Goal: Download file/media

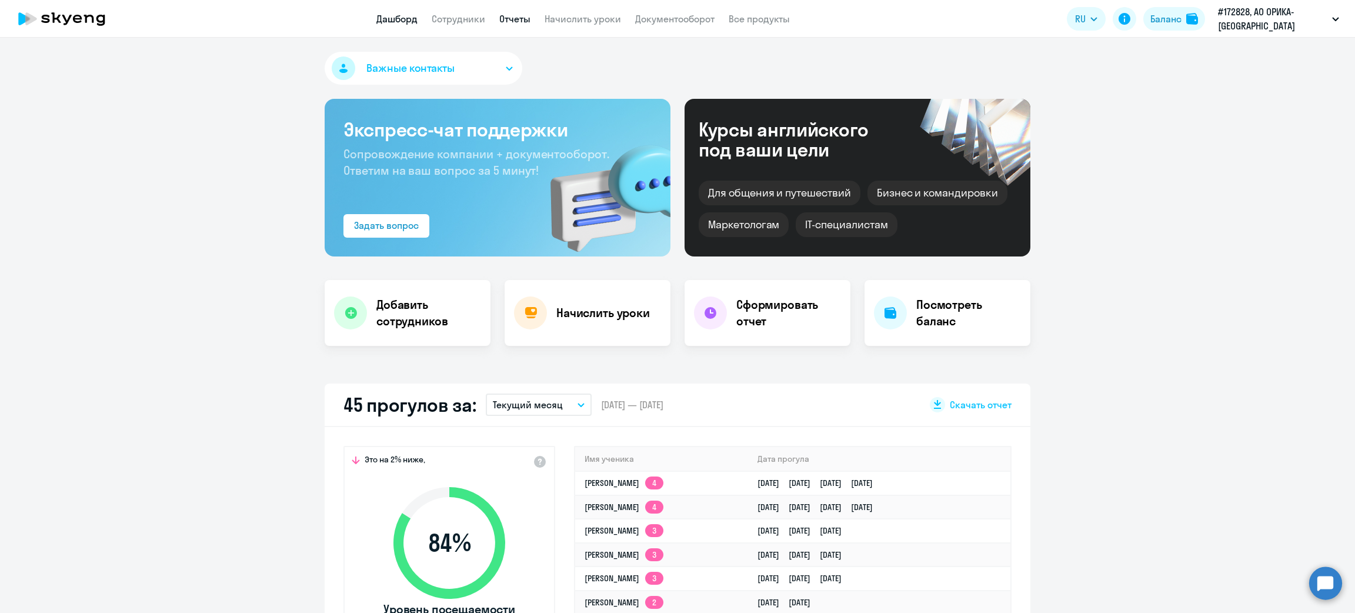
click at [521, 20] on link "Отчеты" at bounding box center [514, 19] width 31 height 12
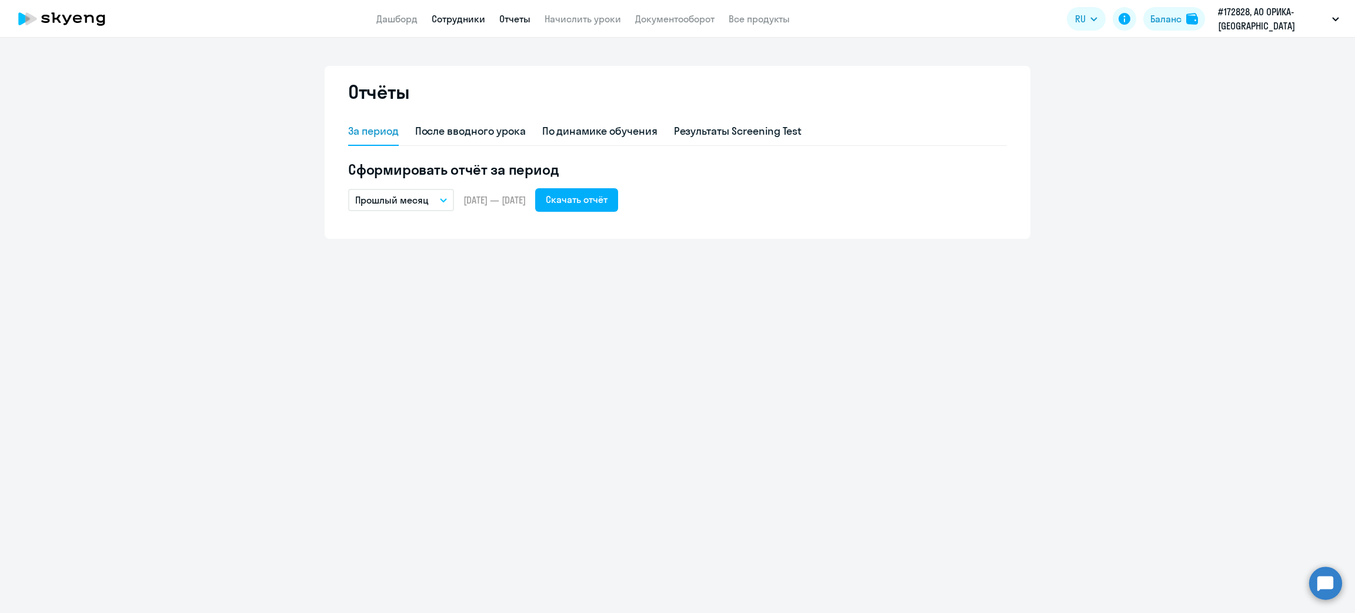
click at [462, 20] on link "Сотрудники" at bounding box center [459, 19] width 54 height 12
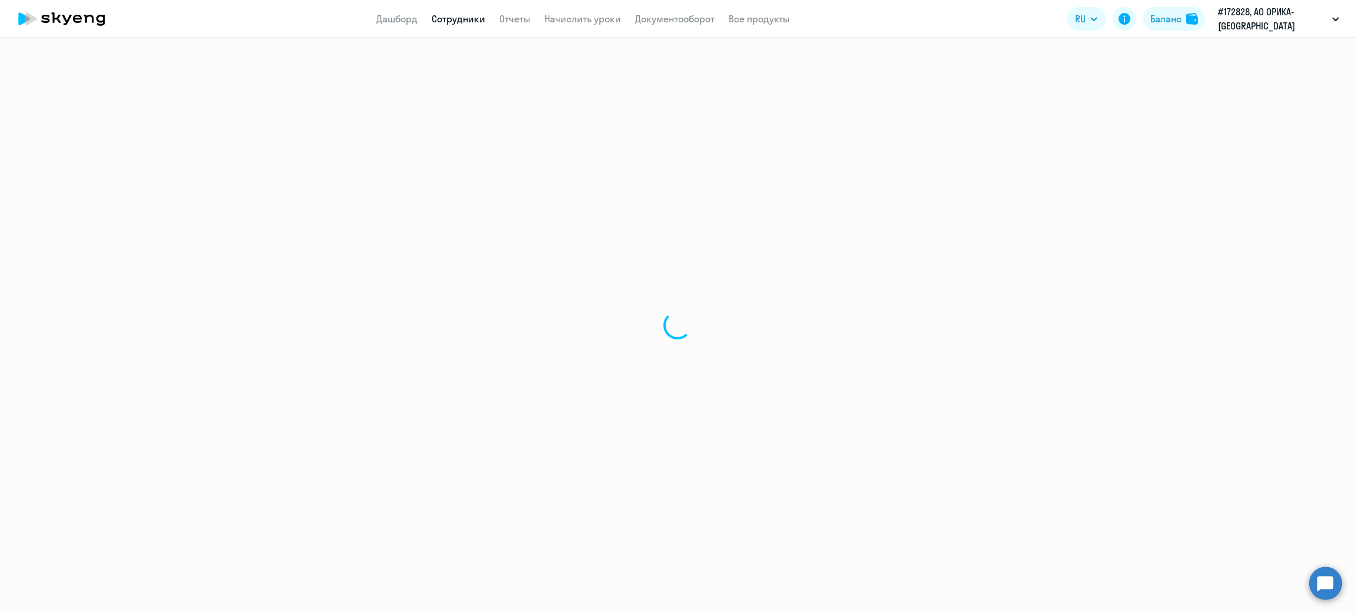
select select "30"
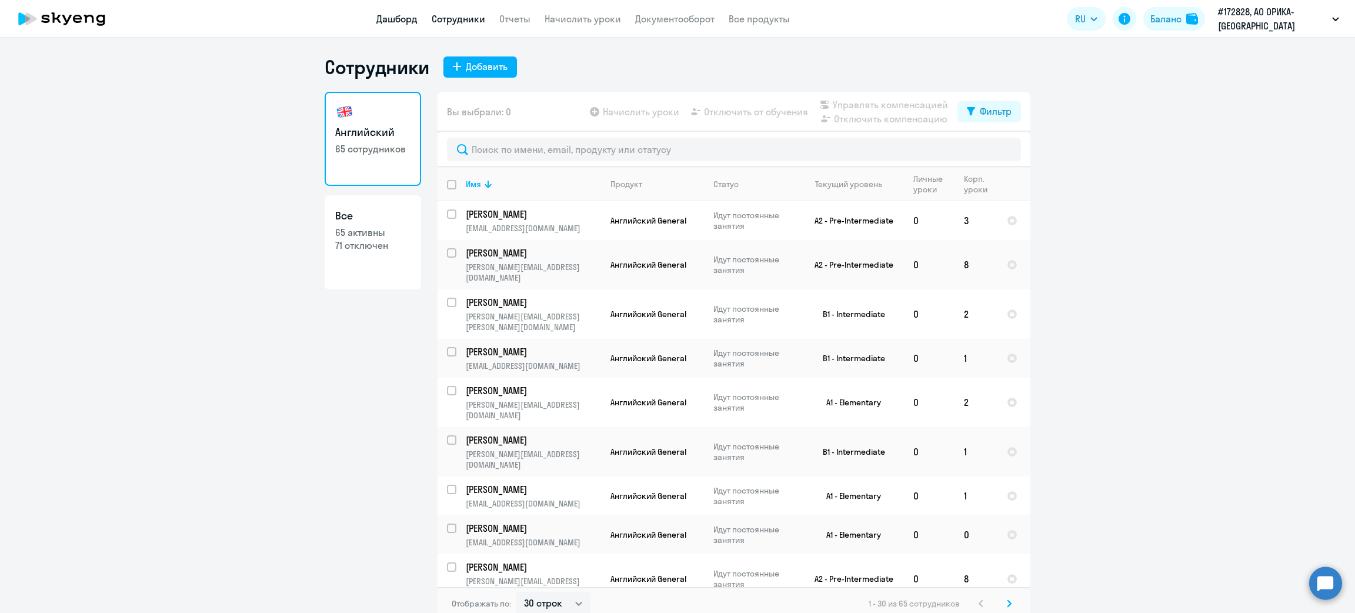
click at [407, 19] on link "Дашборд" at bounding box center [396, 19] width 41 height 12
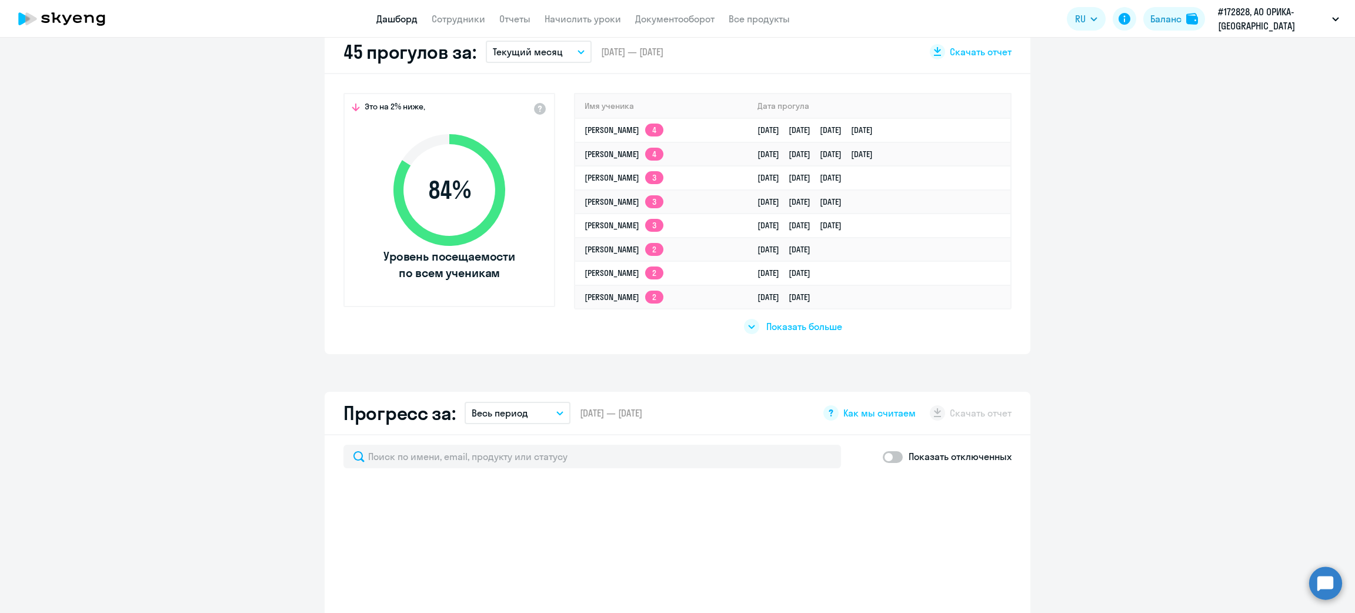
scroll to position [264, 0]
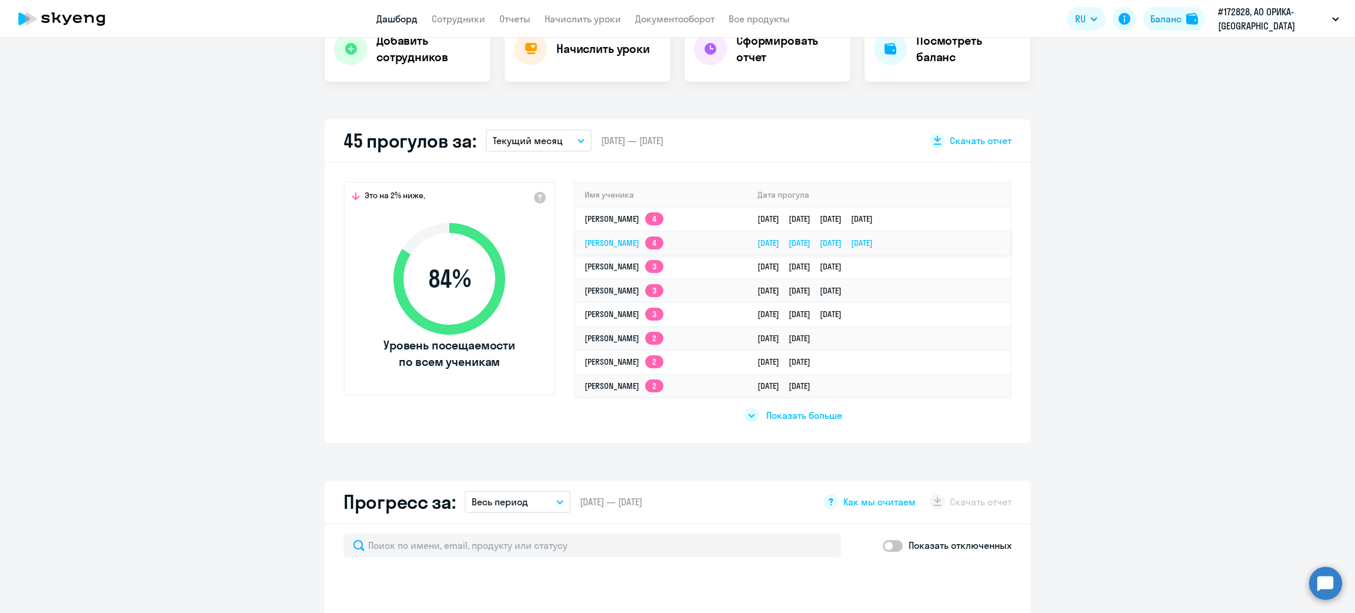
select select "30"
click at [972, 141] on span "Скачать отчет" at bounding box center [981, 140] width 62 height 13
click at [570, 142] on button "Текущий месяц" at bounding box center [539, 140] width 106 height 22
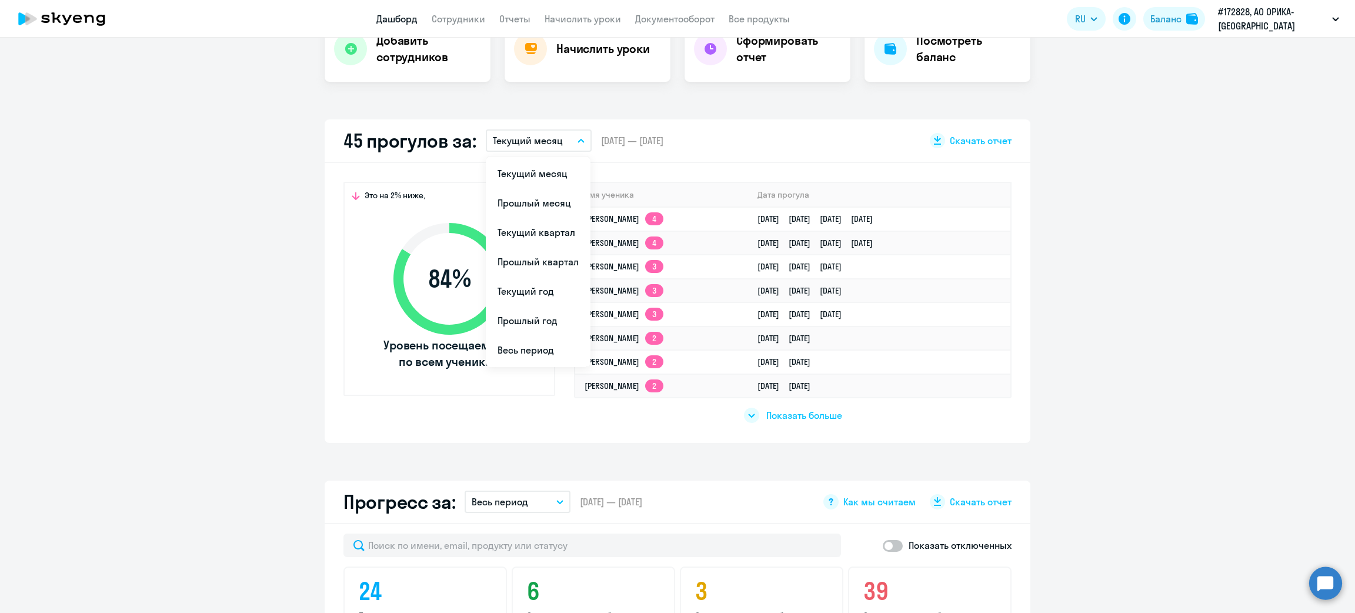
click at [533, 201] on li "Прошлый месяц" at bounding box center [538, 202] width 105 height 29
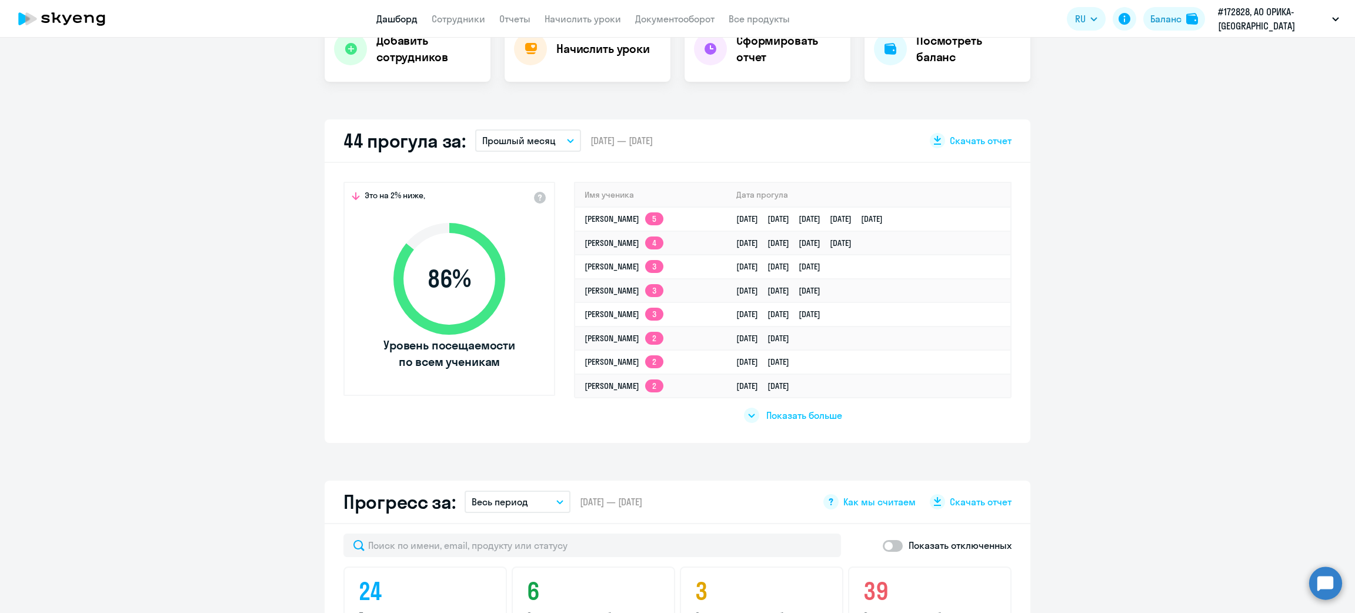
click at [966, 141] on span "Скачать отчет" at bounding box center [981, 140] width 62 height 13
click at [567, 141] on icon "button" at bounding box center [570, 141] width 7 height 4
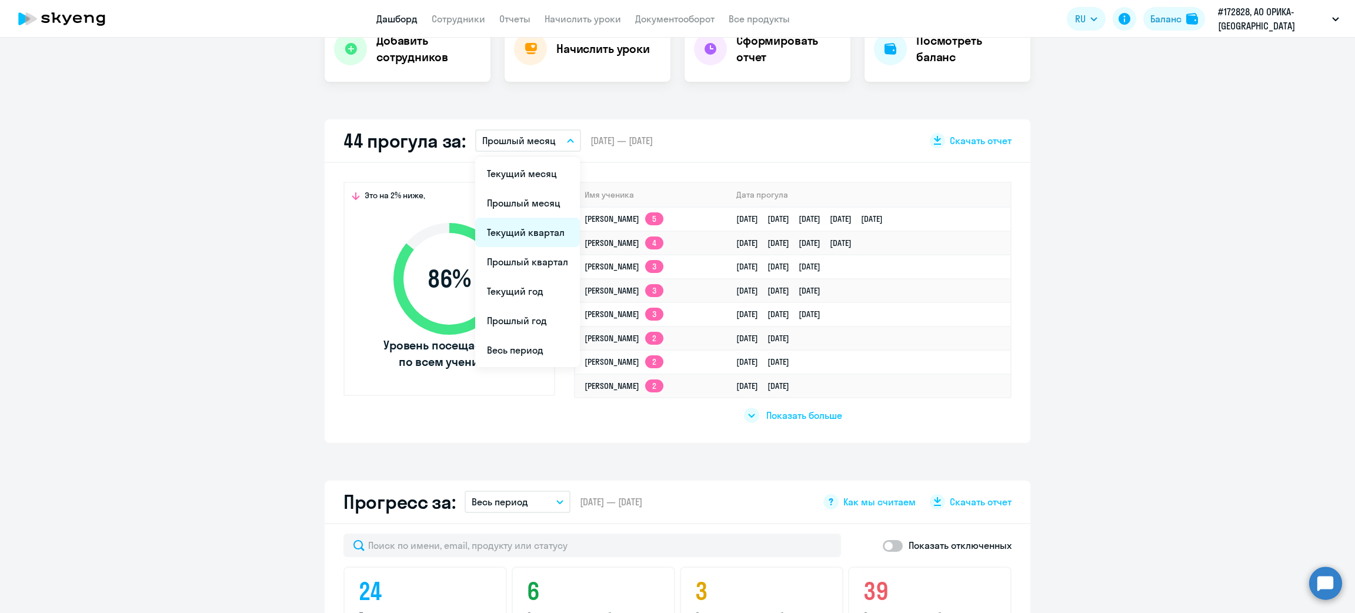
click at [521, 232] on li "Текущий квартал" at bounding box center [527, 232] width 105 height 29
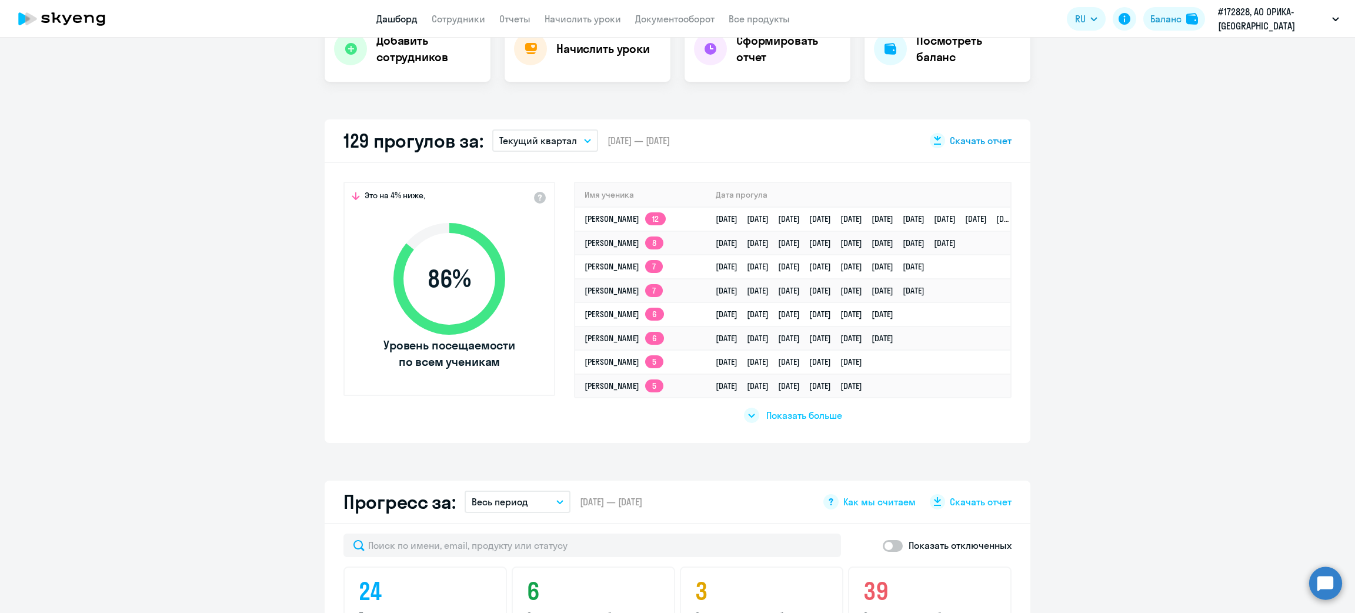
click at [966, 139] on span "Скачать отчет" at bounding box center [981, 140] width 62 height 13
